Goal: Information Seeking & Learning: Learn about a topic

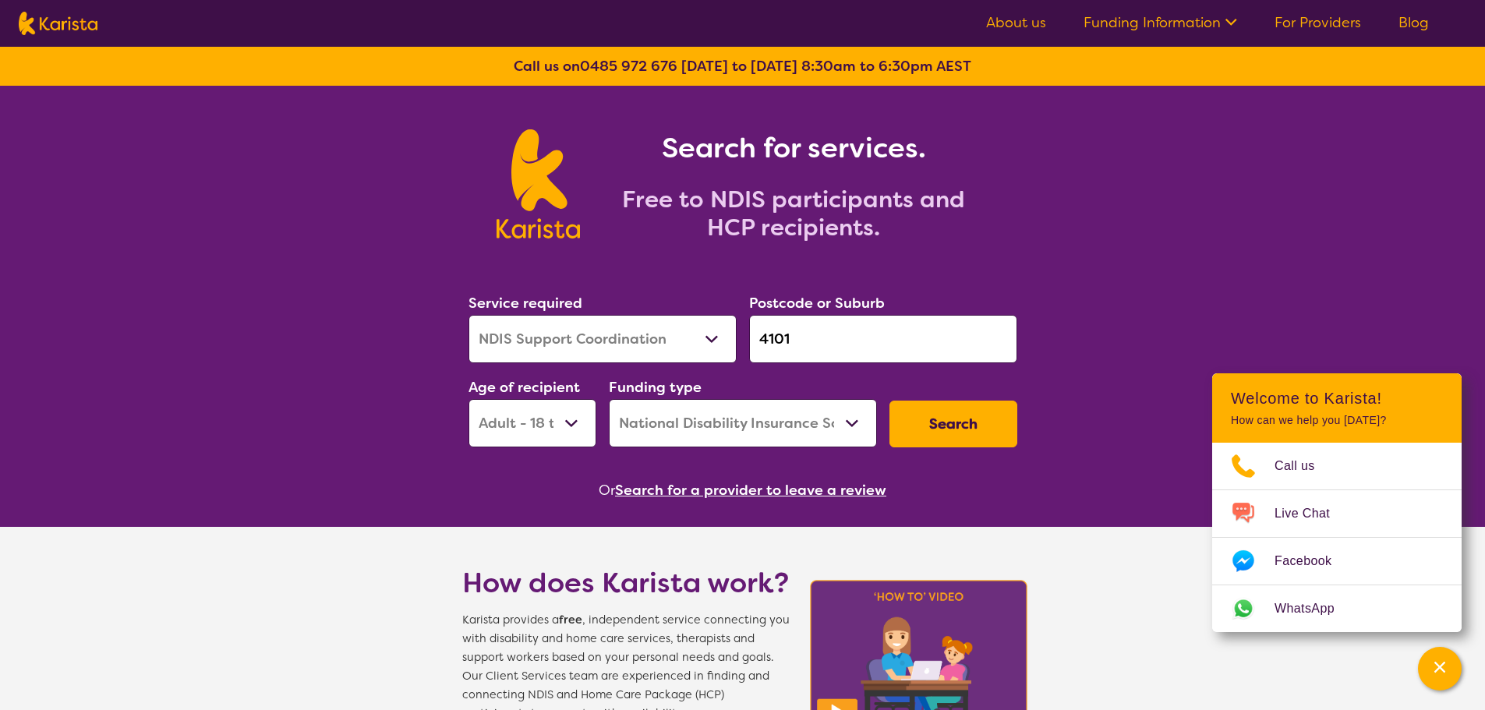
select select "NDIS Support Coordination"
select select "AD"
select select "NDIS"
click at [714, 494] on button "Search for a provider to leave a review" at bounding box center [750, 490] width 271 height 23
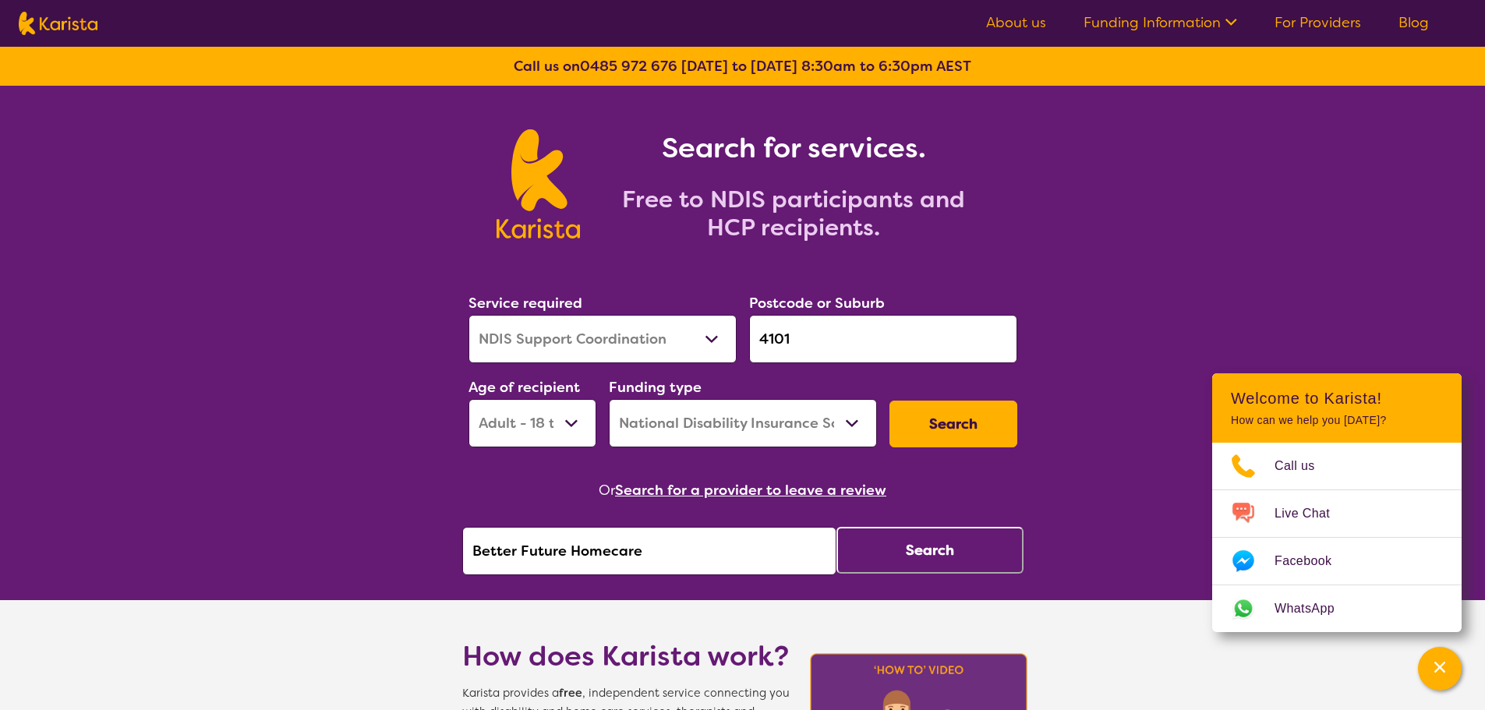
drag, startPoint x: 681, startPoint y: 561, endPoint x: 237, endPoint y: 548, distance: 444.6
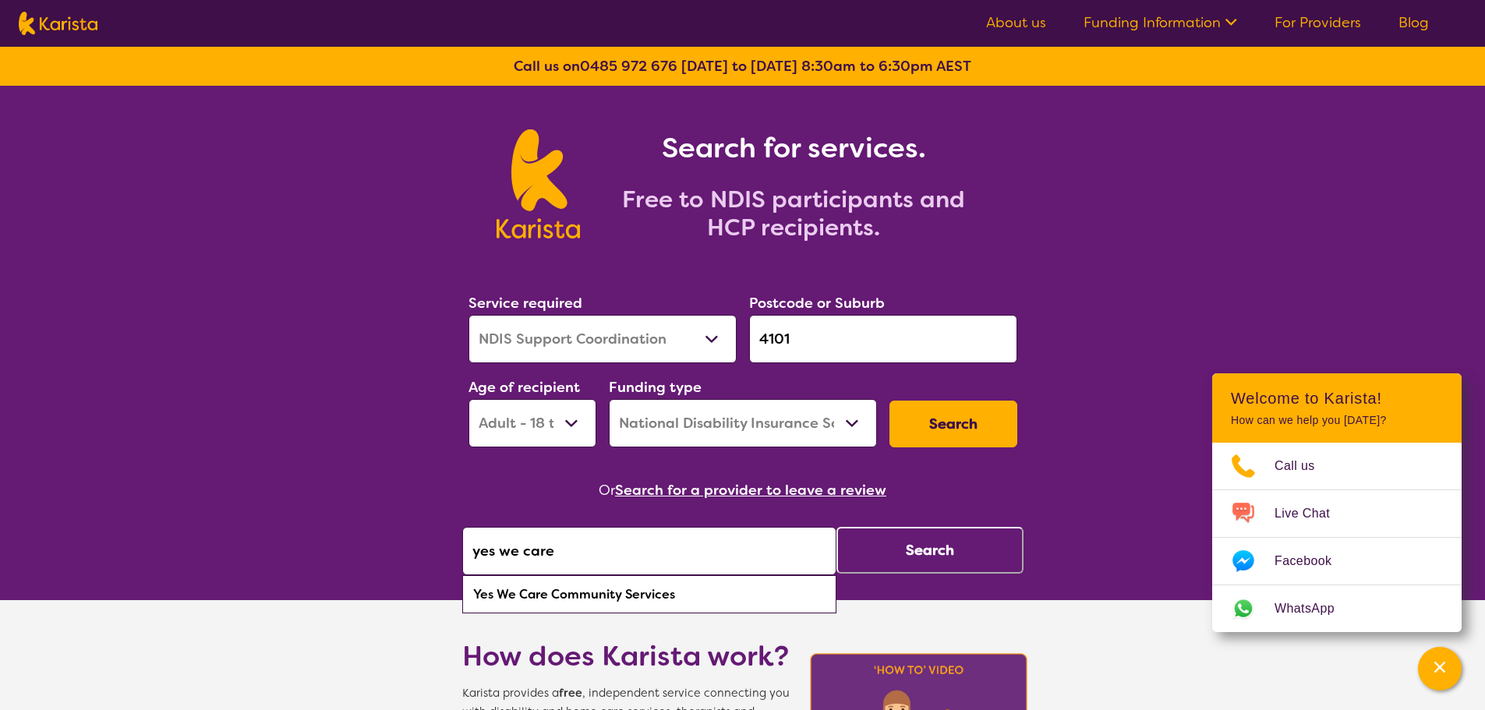
click at [680, 587] on div "Yes We Care Community Services" at bounding box center [649, 595] width 359 height 30
type input "Yes We Care Community Services"
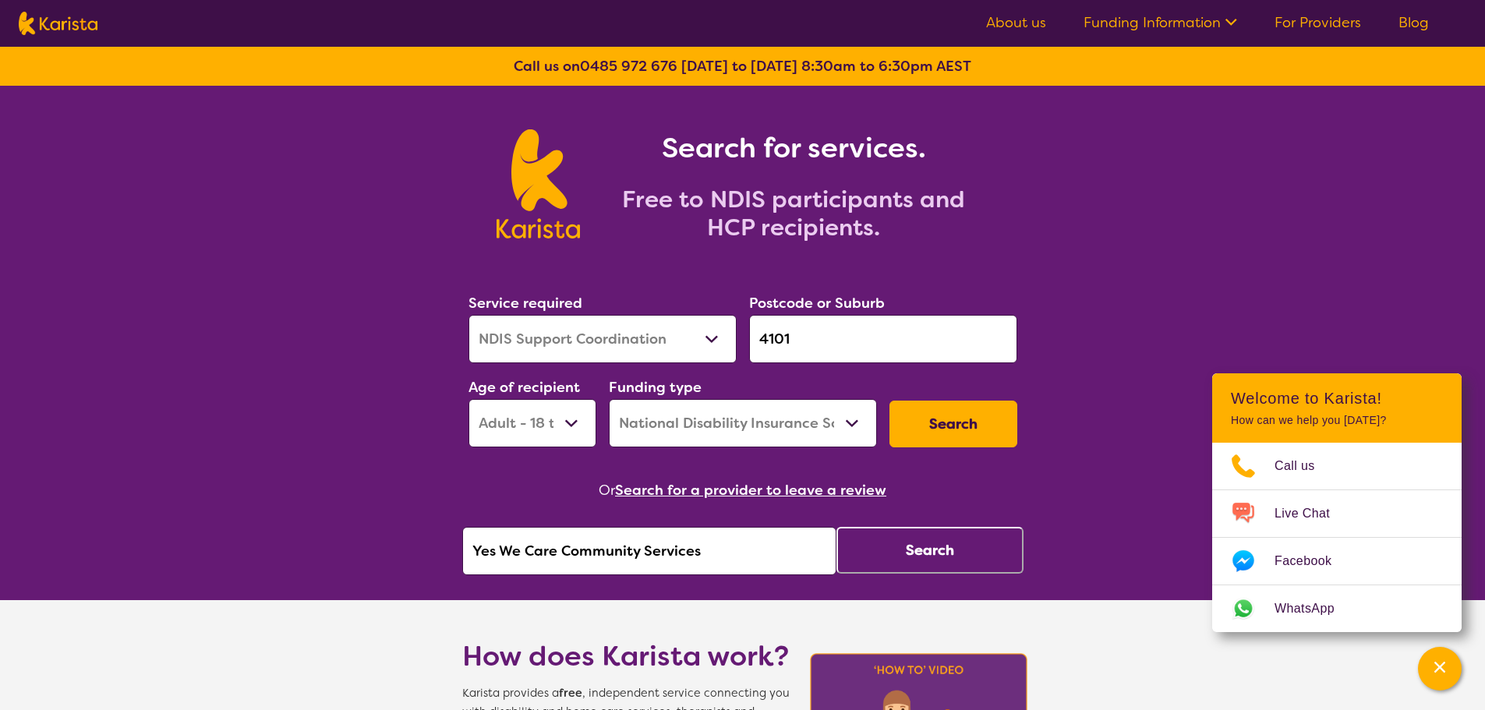
click at [908, 514] on div "Or Search for a provider to leave a review Yes We Care Community Services Search" at bounding box center [742, 527] width 561 height 97
click at [909, 546] on button "Search" at bounding box center [930, 550] width 187 height 47
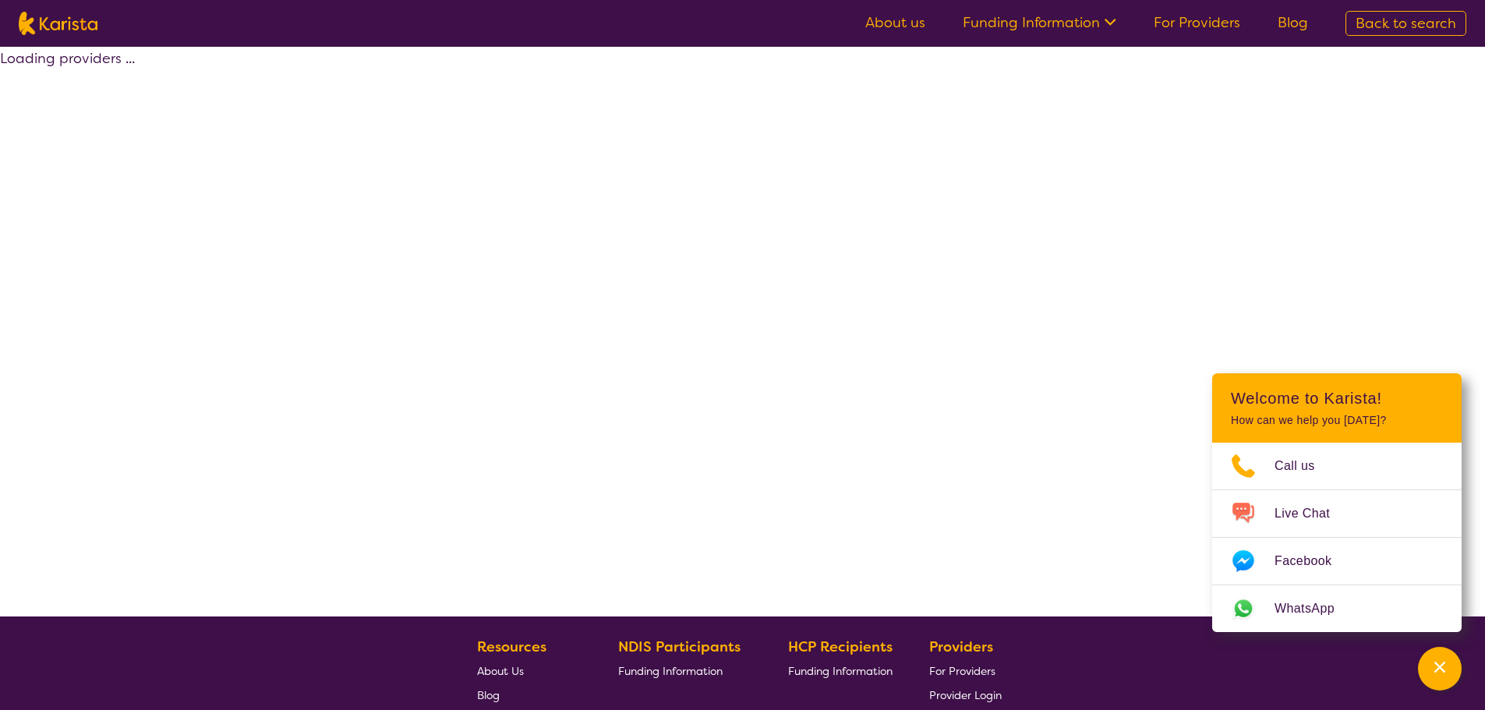
select select "by_score"
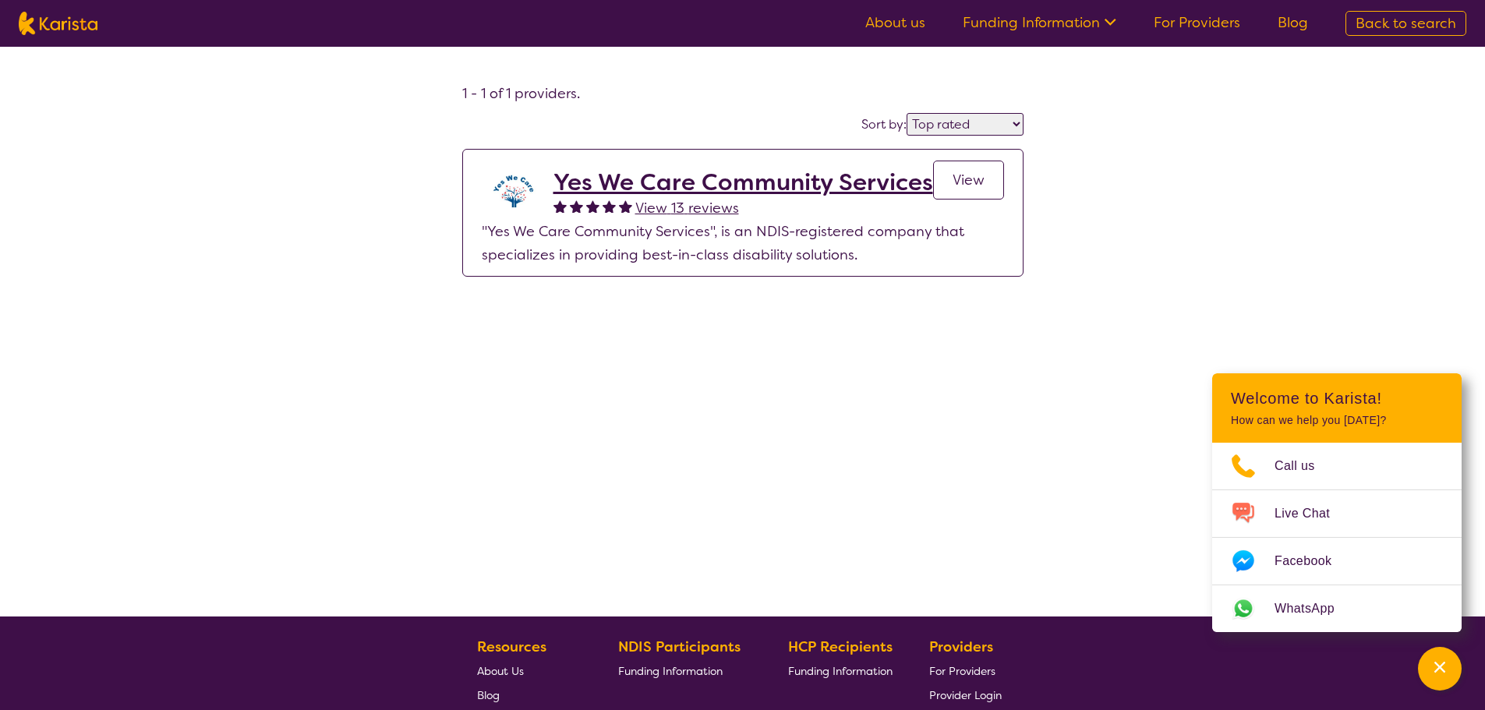
click at [955, 175] on span "View" at bounding box center [969, 180] width 32 height 19
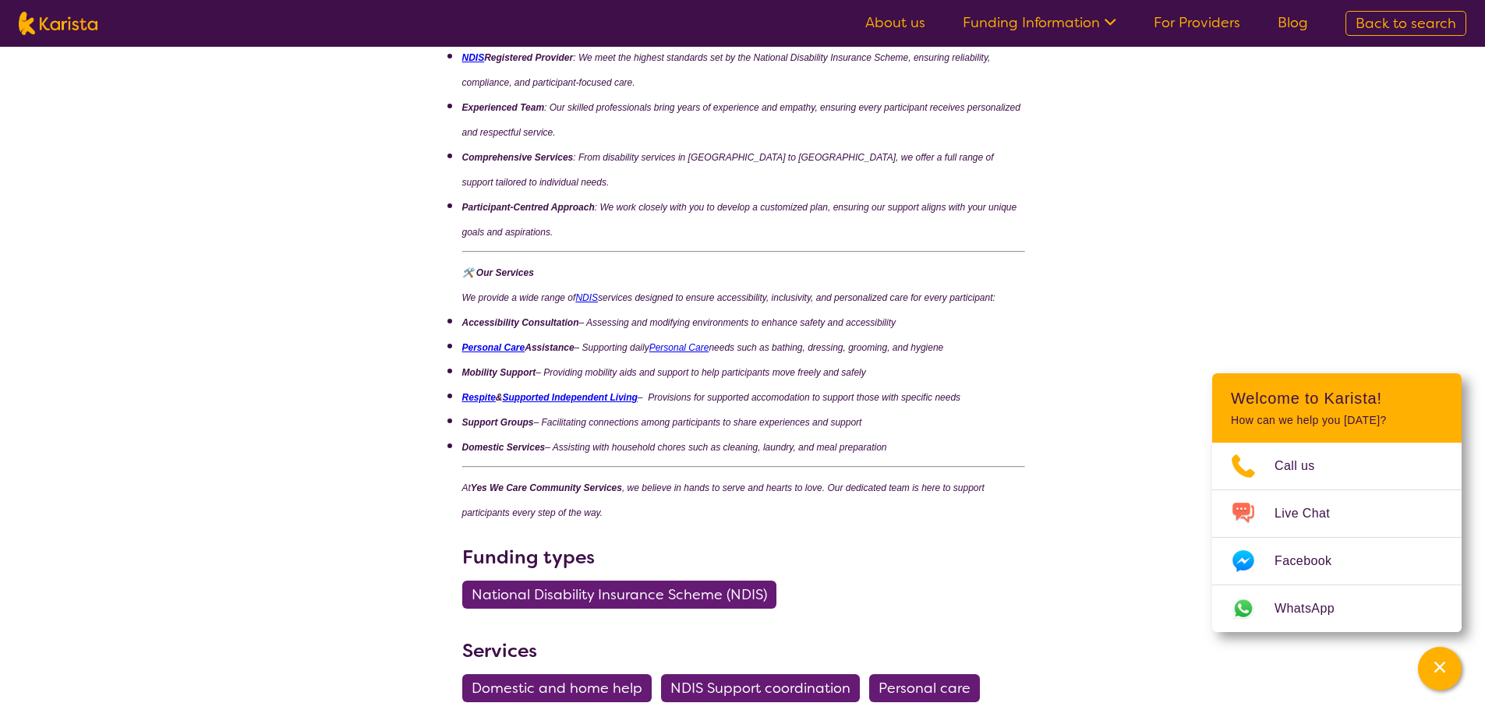
scroll to position [624, 0]
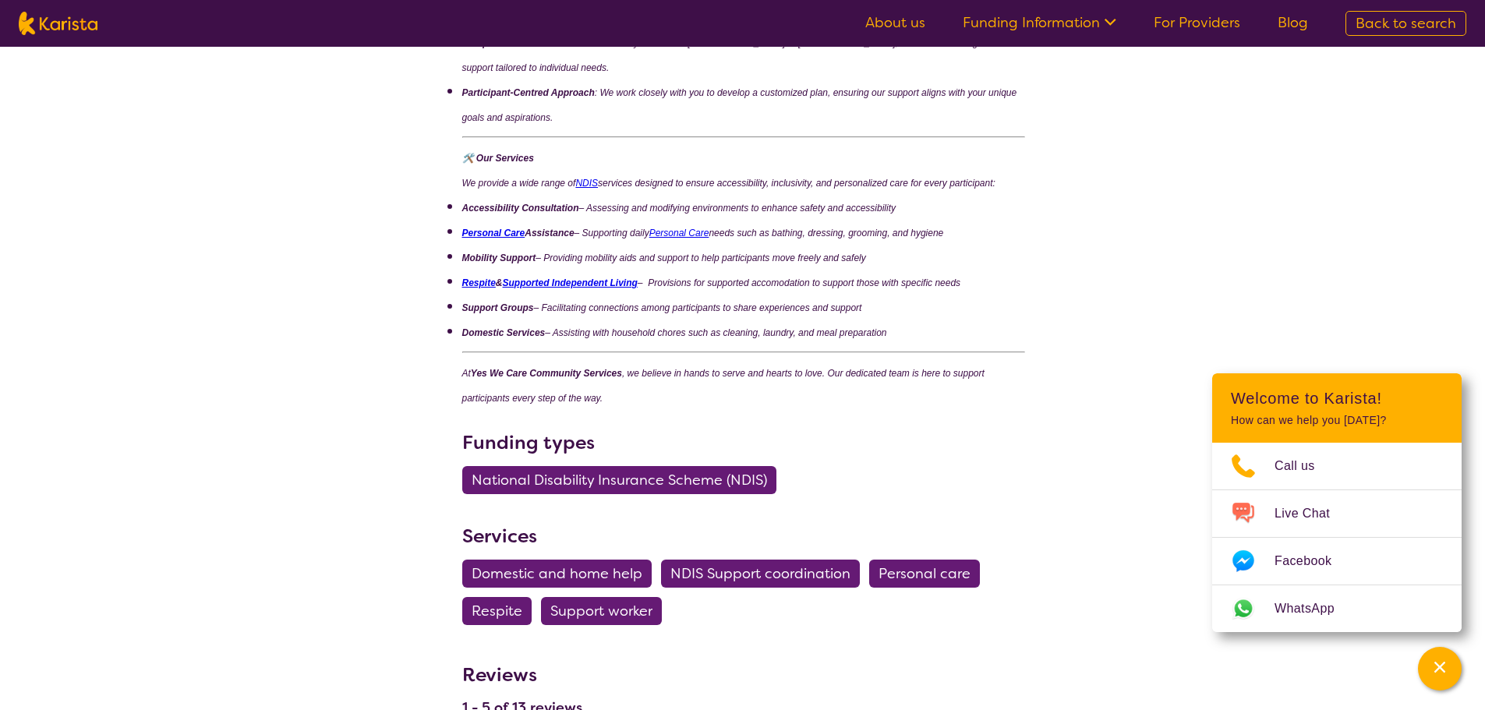
click at [77, 33] on img at bounding box center [58, 23] width 79 height 23
select select "NDIS Support Coordination"
select select "AD"
select select "NDIS"
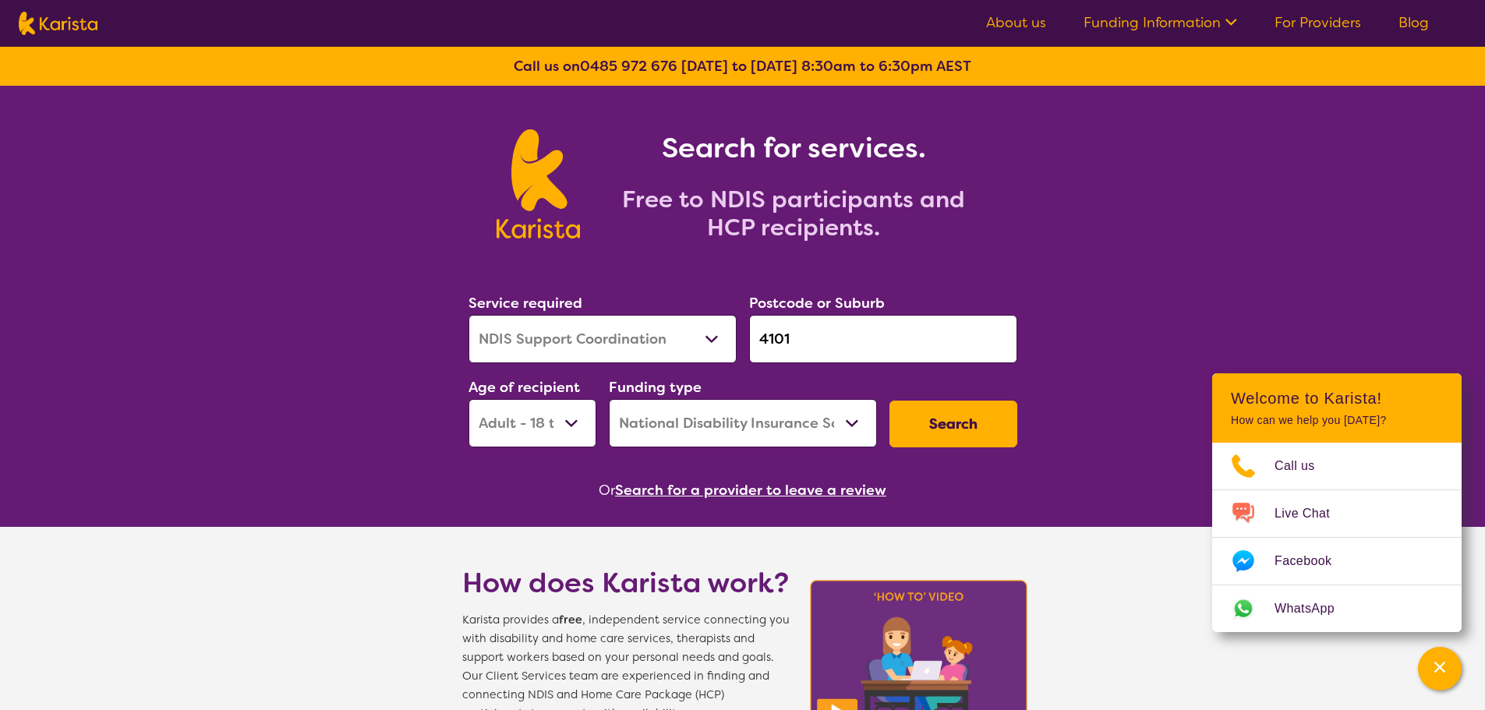
drag, startPoint x: 824, startPoint y: 338, endPoint x: 466, endPoint y: 373, distance: 359.7
click at [472, 373] on div "Service required Allied Health Assistant Assessment ([MEDICAL_DATA] or [MEDICAL…" at bounding box center [742, 369] width 561 height 168
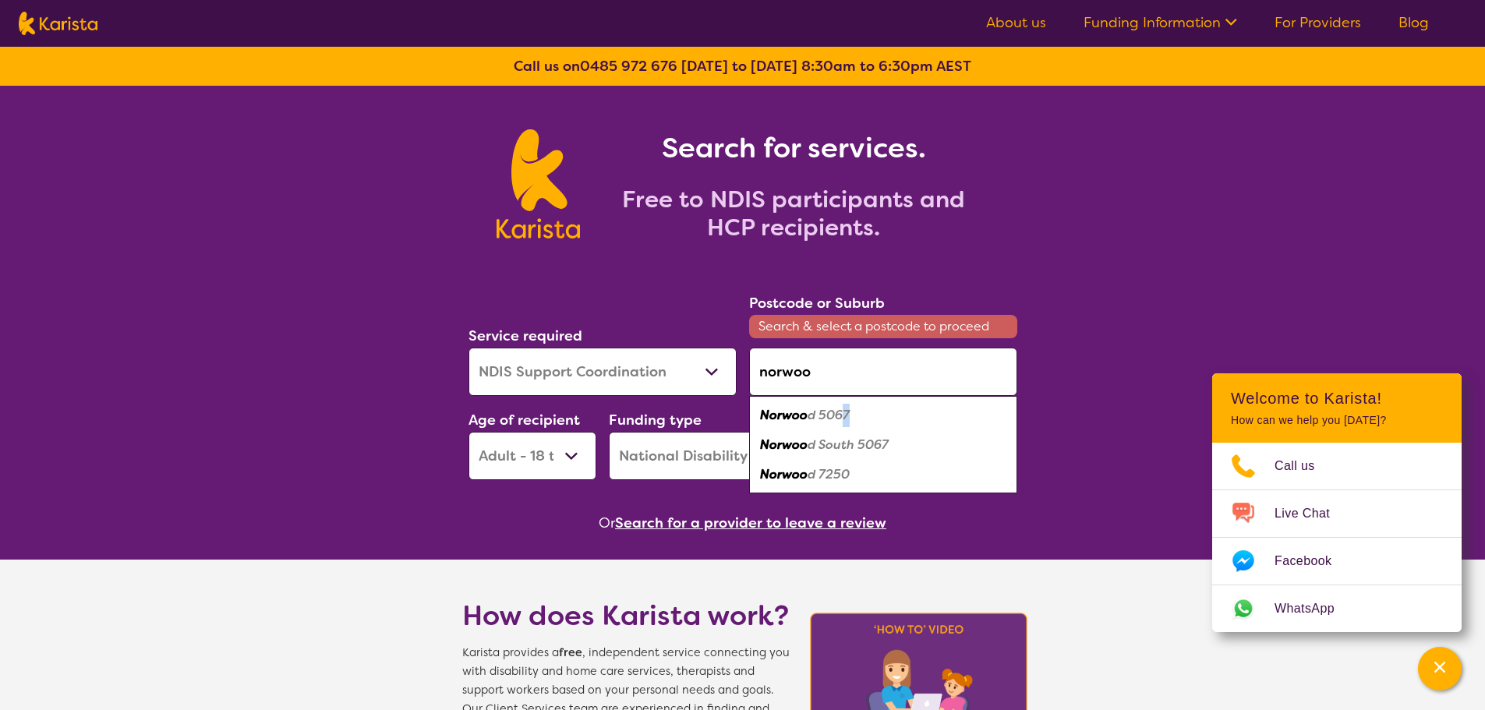
click at [847, 424] on div "Norwoo d 5067" at bounding box center [883, 416] width 253 height 30
type input "5067"
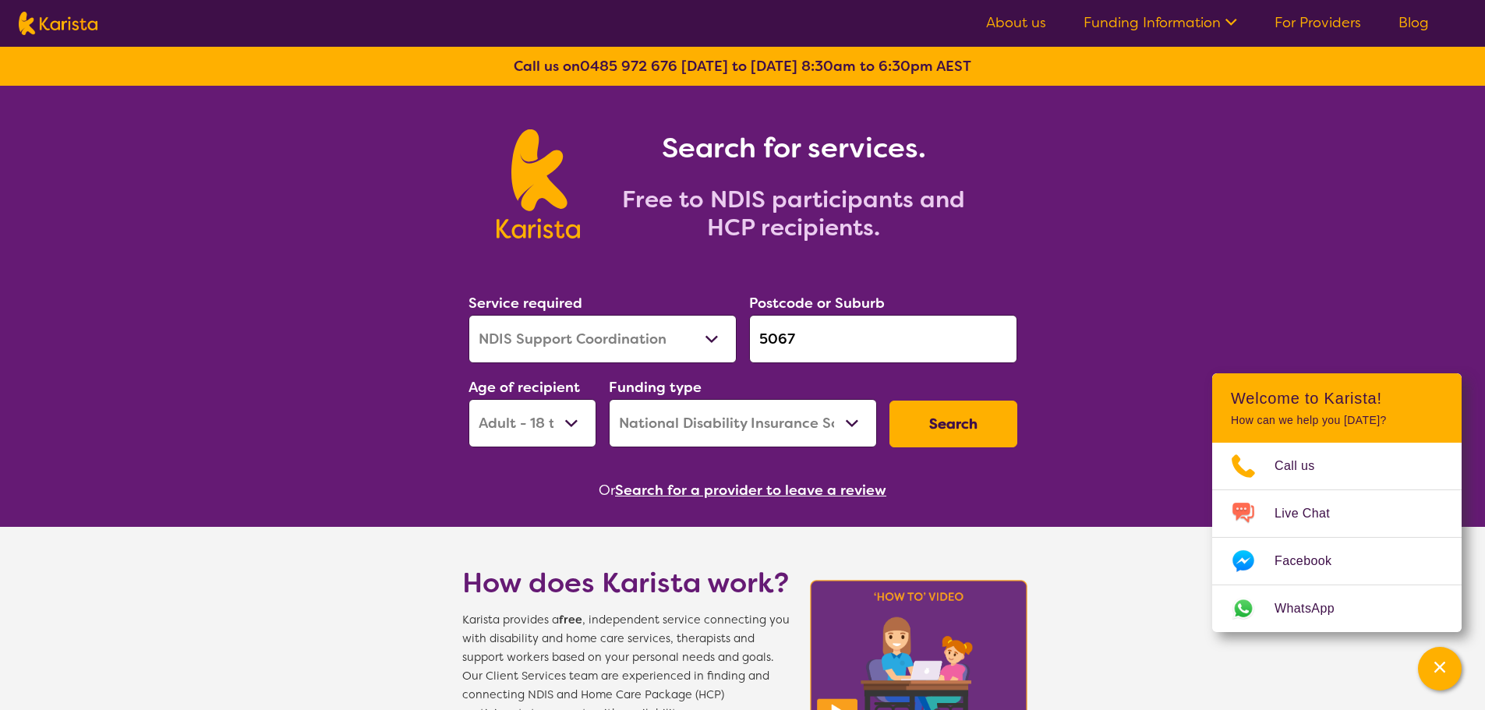
click at [996, 437] on button "Search" at bounding box center [954, 424] width 128 height 47
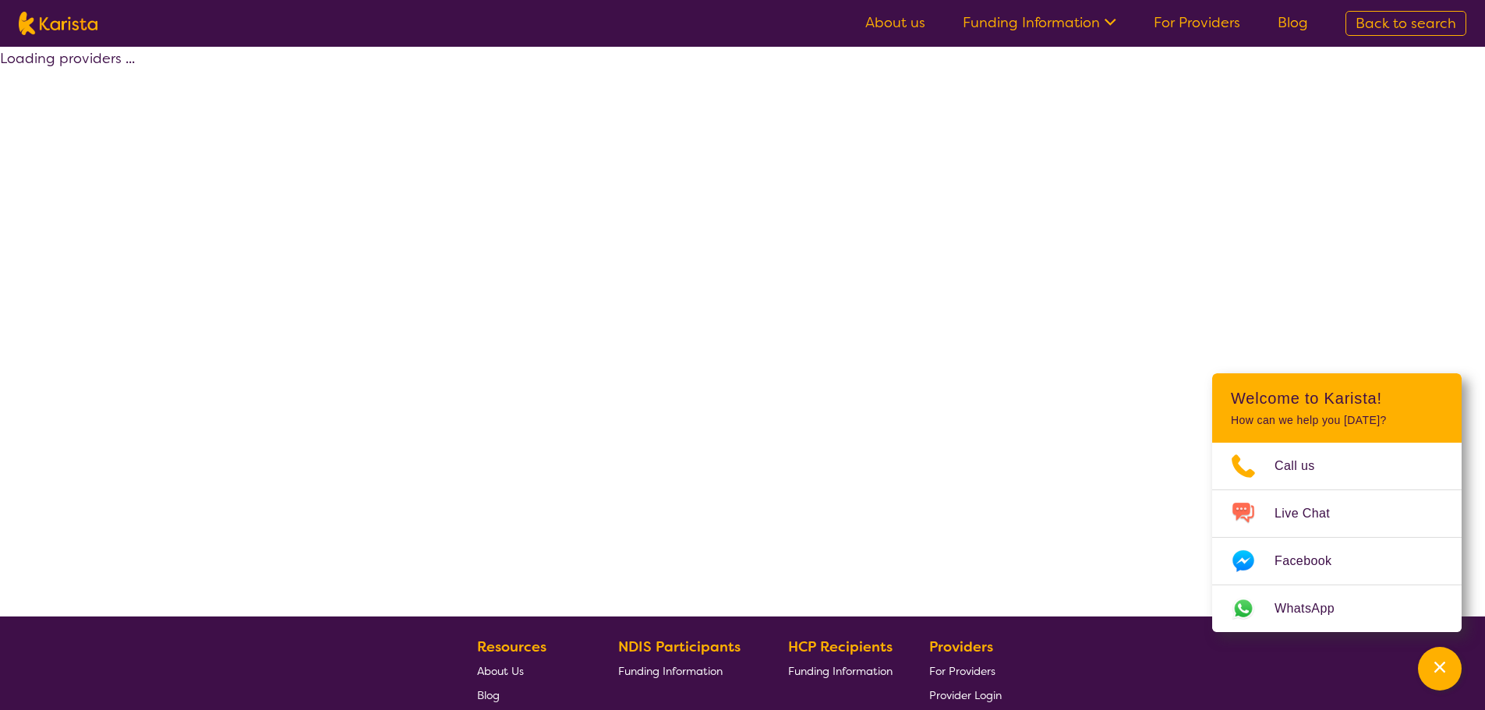
select select "by_score"
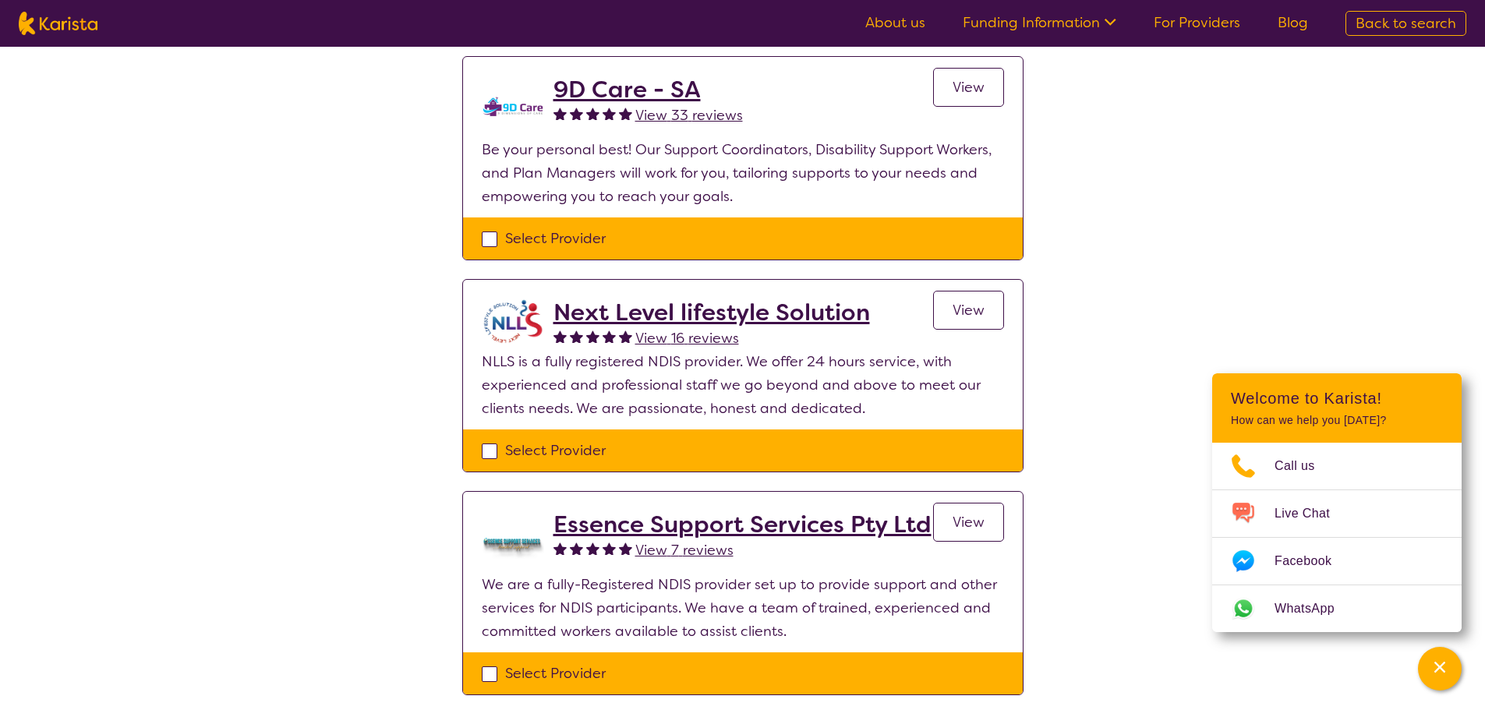
scroll to position [156, 0]
